Goal: Transaction & Acquisition: Book appointment/travel/reservation

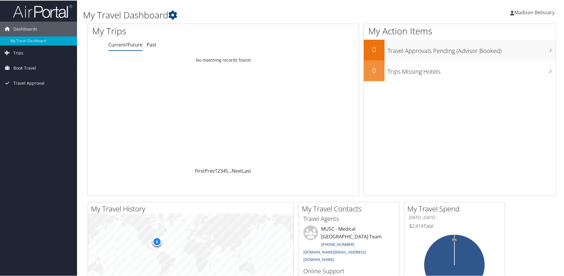
click at [516, 14] on span "Madison Belissary" at bounding box center [534, 12] width 40 height 7
click at [508, 32] on link "My Settings" at bounding box center [520, 33] width 66 height 10
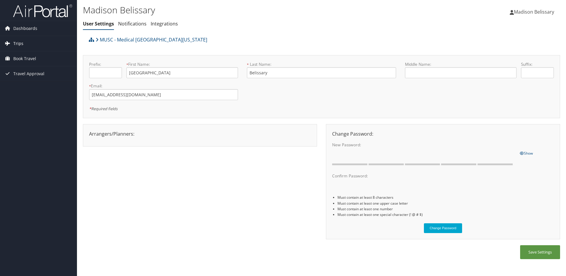
click at [44, 41] on link "Trips" at bounding box center [38, 43] width 77 height 15
click at [24, 86] on span "Book Travel" at bounding box center [24, 85] width 23 height 15
click at [120, 137] on div "Arrangers/Planners: Edit Arrangers & Planners Charissa Barnhill Save Changes Ca…" at bounding box center [200, 133] width 231 height 7
click at [288, 136] on div "Arrangers/Planners: Edit Arrangers & Planners Charissa Barnhill Save Changes Ca…" at bounding box center [200, 133] width 231 height 7
click at [120, 135] on div "Arrangers/Planners: Edit Arrangers & Planners Charissa Barnhill Save Changes Ca…" at bounding box center [200, 133] width 231 height 7
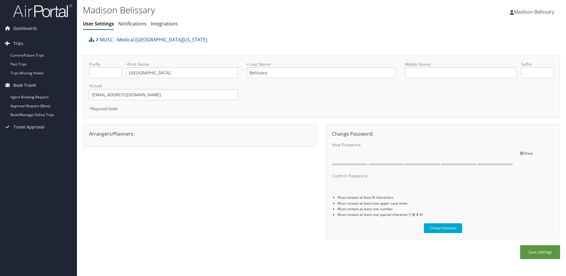
click at [203, 142] on div "Arrangers/Planners: Edit Arrangers & Planners Charissa Barnhill Save Changes Ca…" at bounding box center [200, 135] width 234 height 23
click at [166, 23] on link "Integrations" at bounding box center [164, 23] width 27 height 7
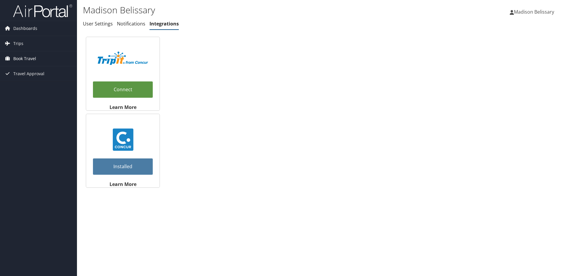
click at [30, 60] on span "Book Travel" at bounding box center [24, 58] width 23 height 15
click at [30, 88] on link "Book/Manage Online Trips" at bounding box center [38, 88] width 77 height 9
